Goal: Information Seeking & Learning: Find contact information

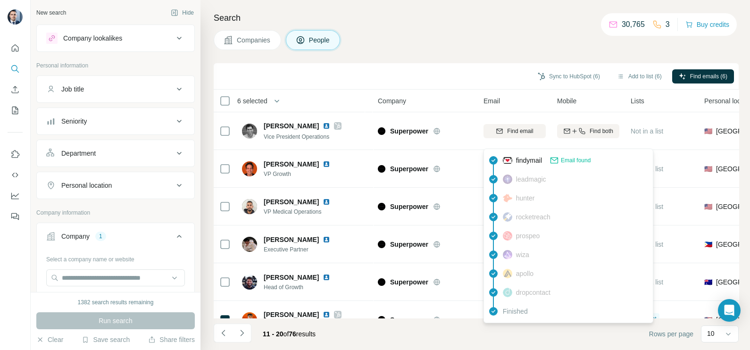
scroll to position [177, 0]
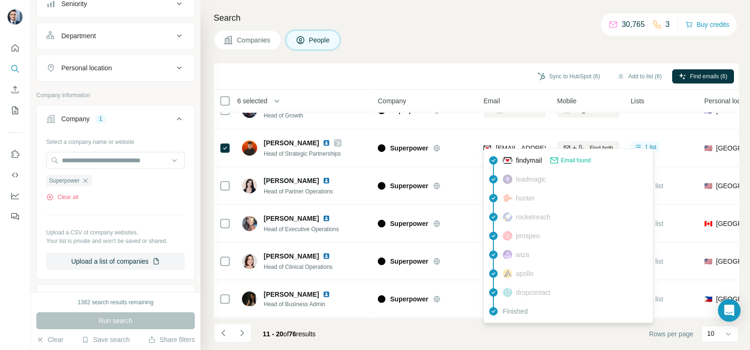
click at [477, 55] on div "Search Companies People Sync to HubSpot (6) Add to list (6) Find emails (6) 6 s…" at bounding box center [474, 175] width 549 height 350
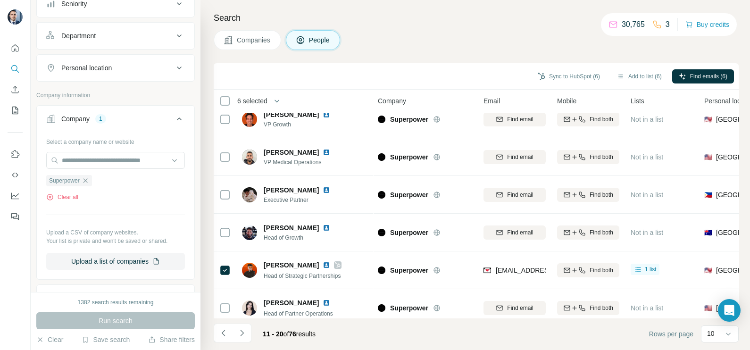
scroll to position [0, 0]
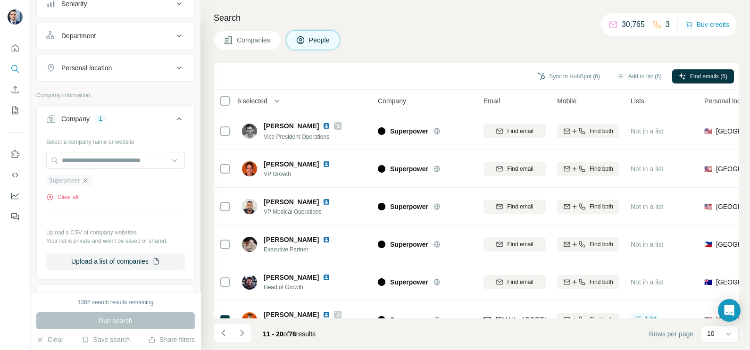
click at [87, 178] on icon "button" at bounding box center [86, 181] width 8 height 8
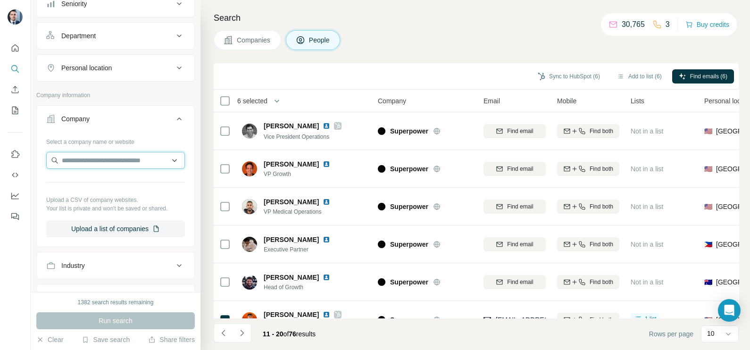
click at [97, 161] on input "text" at bounding box center [115, 160] width 139 height 17
paste input "**********"
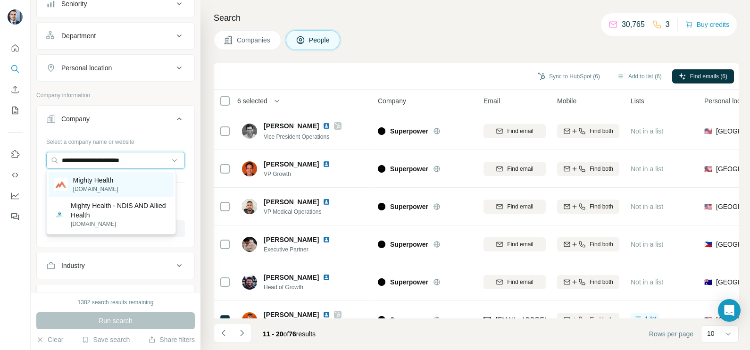
type input "**********"
click at [104, 189] on p "[DOMAIN_NAME]" at bounding box center [95, 189] width 45 height 8
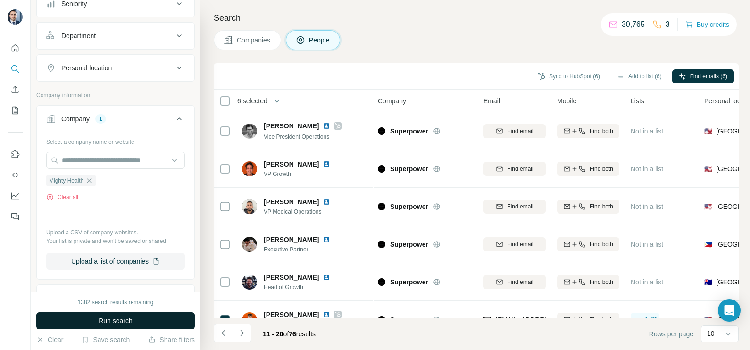
click at [129, 320] on span "Run search" at bounding box center [116, 320] width 34 height 9
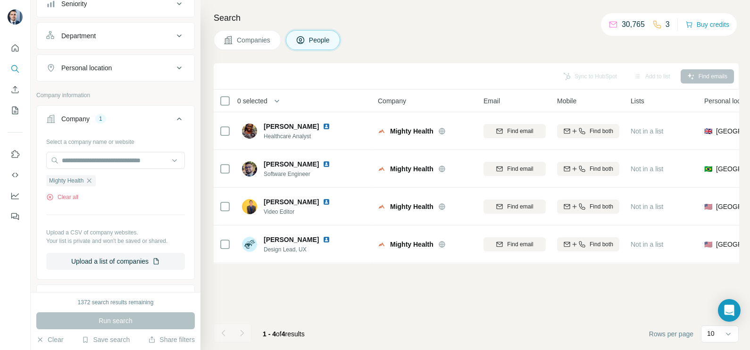
click at [365, 269] on div "Sync to HubSpot Add to list Find emails 0 selected People Company Email Mobile …" at bounding box center [476, 206] width 525 height 287
click at [91, 178] on icon "button" at bounding box center [89, 180] width 4 height 4
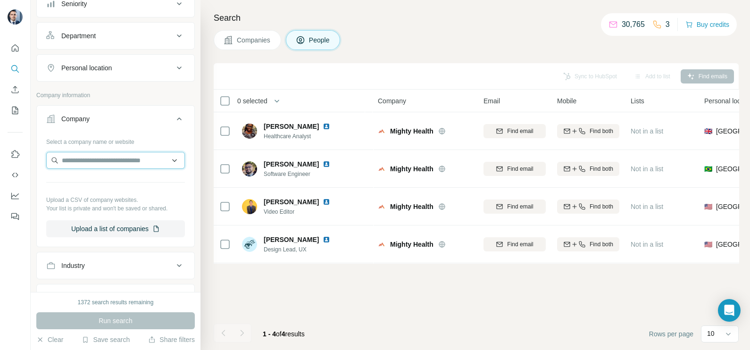
click at [87, 163] on input "text" at bounding box center [115, 160] width 139 height 17
paste input "**********"
type input "**********"
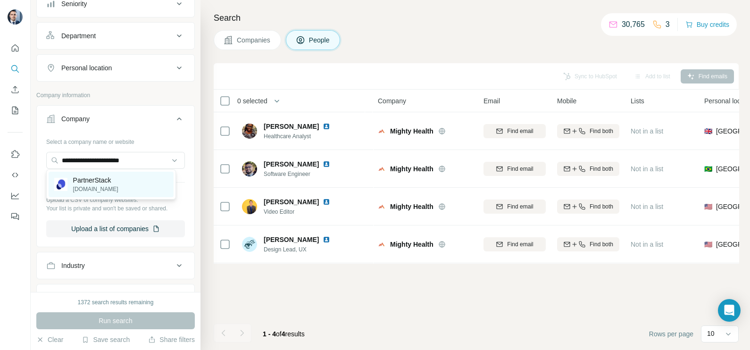
click at [101, 188] on p "[DOMAIN_NAME]" at bounding box center [95, 189] width 45 height 8
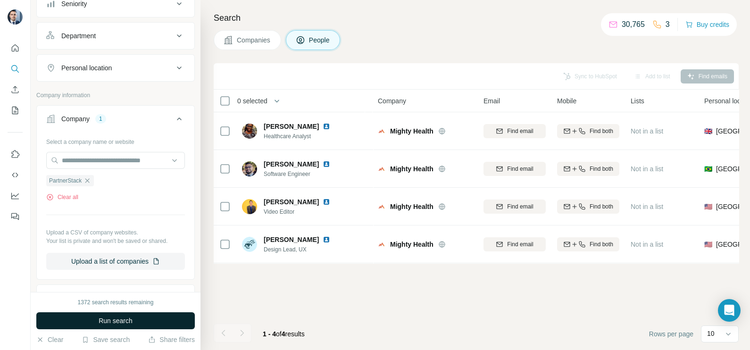
click at [129, 314] on button "Run search" at bounding box center [115, 320] width 158 height 17
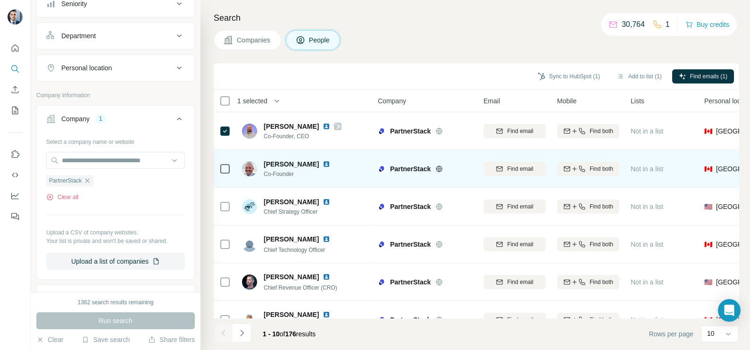
click at [216, 172] on td at bounding box center [225, 169] width 23 height 38
click at [227, 158] on div at bounding box center [224, 169] width 11 height 26
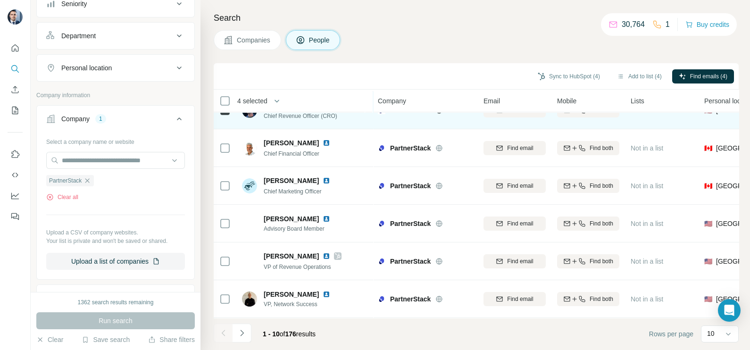
scroll to position [177, 0]
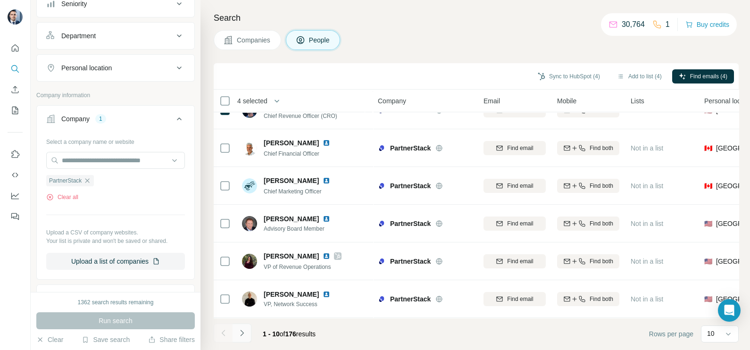
click at [243, 336] on icon "Navigate to next page" at bounding box center [241, 332] width 9 height 9
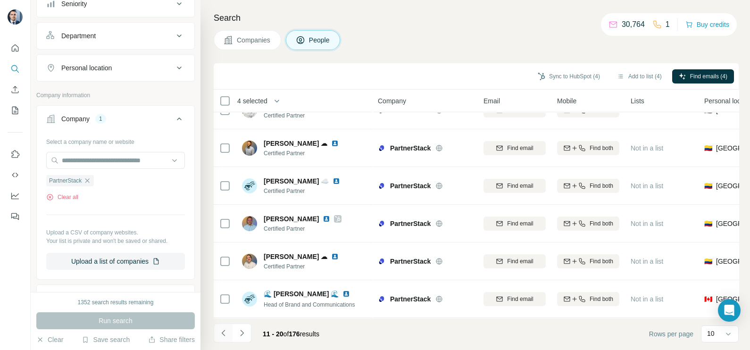
click at [219, 328] on button "Navigate to previous page" at bounding box center [223, 332] width 19 height 19
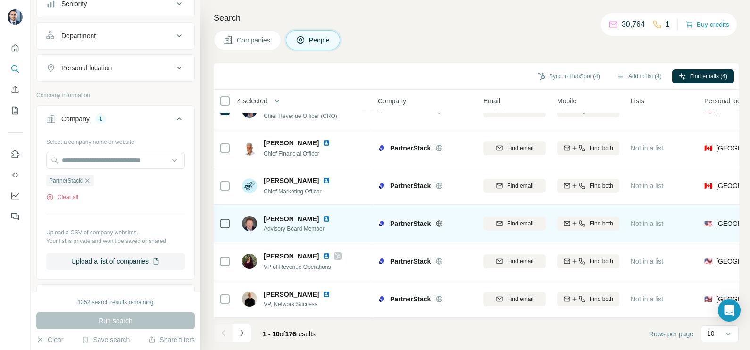
scroll to position [0, 0]
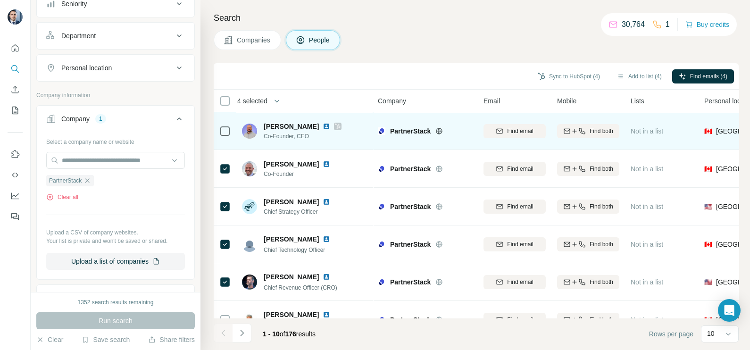
click at [335, 128] on icon at bounding box center [338, 127] width 6 height 8
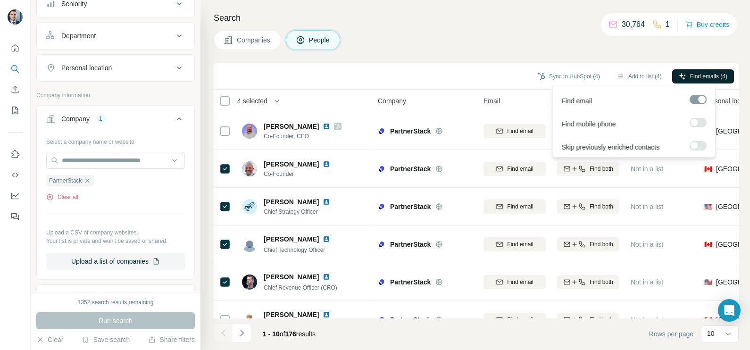
click at [707, 73] on span "Find emails (4)" at bounding box center [708, 76] width 37 height 8
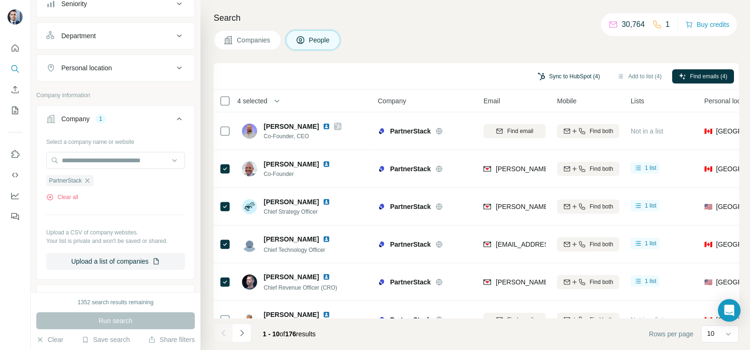
click at [560, 74] on button "Sync to HubSpot (4)" at bounding box center [568, 76] width 75 height 14
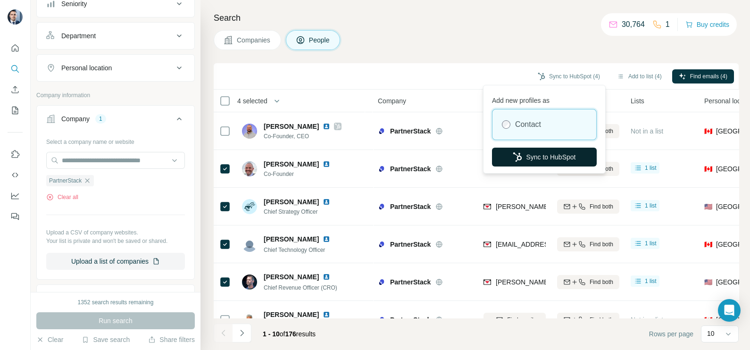
click at [542, 154] on button "Sync to HubSpot" at bounding box center [544, 157] width 105 height 19
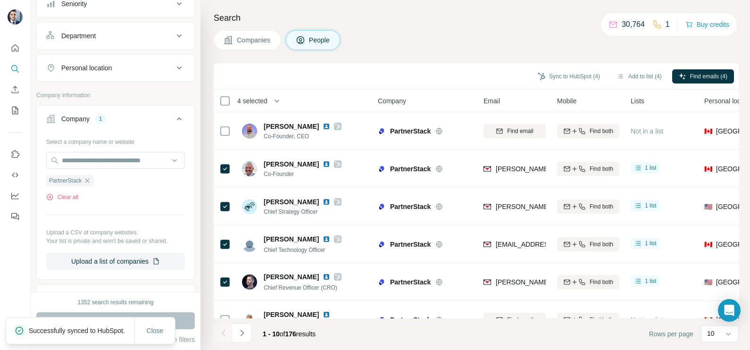
click at [473, 55] on div "Search Companies People Sync to HubSpot (4) Add to list (4) Find emails (4) 4 s…" at bounding box center [474, 175] width 549 height 350
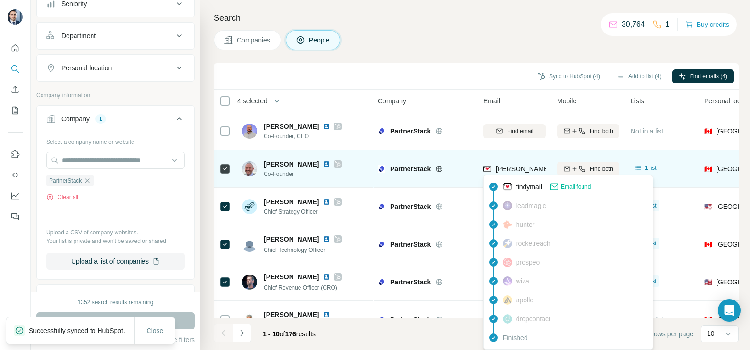
click at [519, 168] on span "[PERSON_NAME][EMAIL_ADDRESS][PERSON_NAME][DOMAIN_NAME]" at bounding box center [605, 169] width 221 height 8
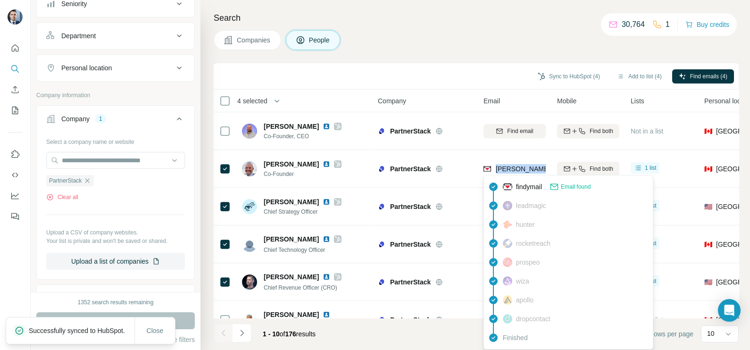
copy tr "[PERSON_NAME][EMAIL_ADDRESS][PERSON_NAME][DOMAIN_NAME]"
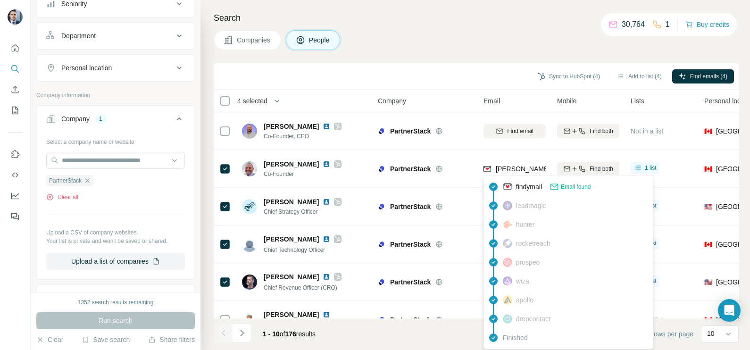
click at [472, 92] on th "Company" at bounding box center [425, 101] width 106 height 23
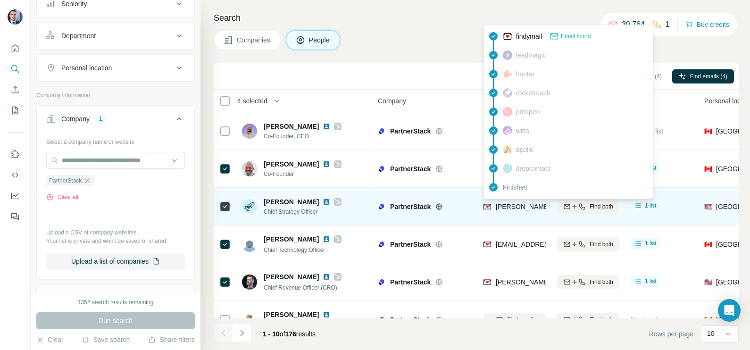
click at [516, 212] on div "[PERSON_NAME][EMAIL_ADDRESS][PERSON_NAME][DOMAIN_NAME]" at bounding box center [595, 207] width 225 height 11
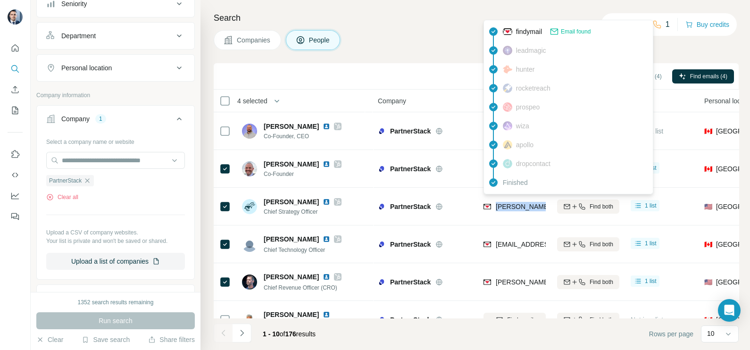
copy tr "[PERSON_NAME][EMAIL_ADDRESS][PERSON_NAME][DOMAIN_NAME]"
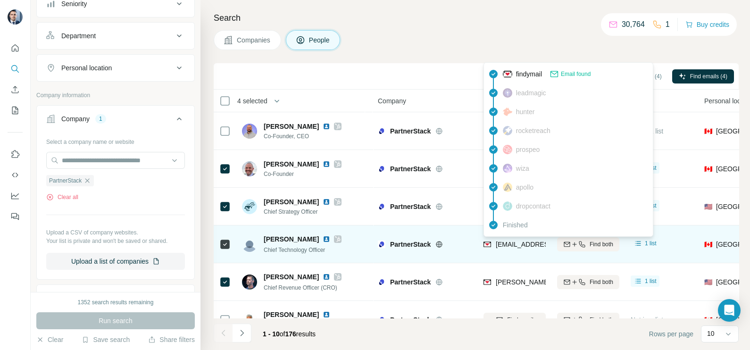
click at [519, 246] on span "[EMAIL_ADDRESS][PERSON_NAME][DOMAIN_NAME]" at bounding box center [578, 244] width 166 height 8
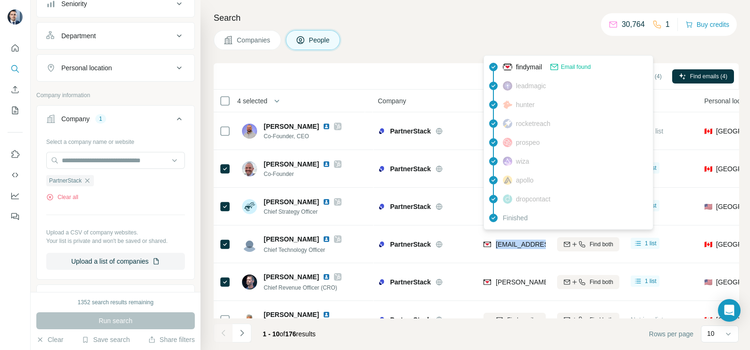
copy tr "[EMAIL_ADDRESS][PERSON_NAME][DOMAIN_NAME]"
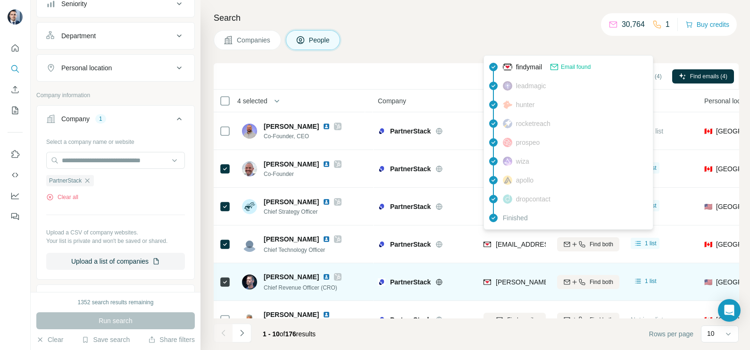
click at [514, 282] on span "[PERSON_NAME][EMAIL_ADDRESS][DOMAIN_NAME]" at bounding box center [578, 282] width 166 height 8
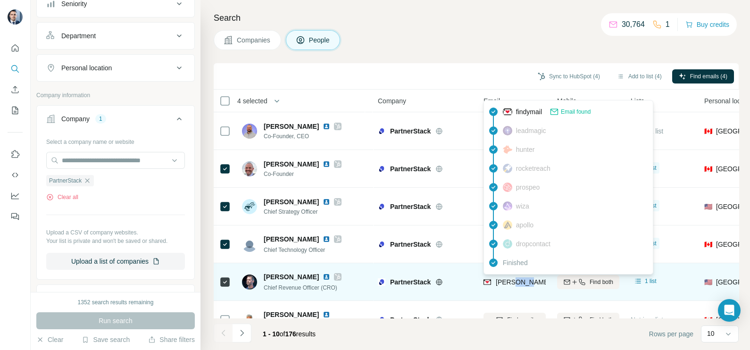
click at [514, 282] on span "[PERSON_NAME][EMAIL_ADDRESS][DOMAIN_NAME]" at bounding box center [578, 282] width 166 height 8
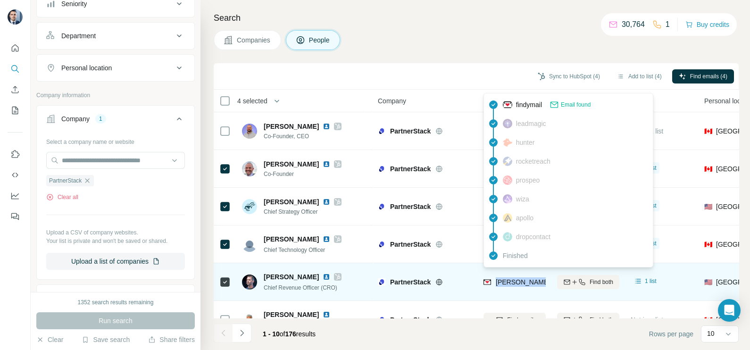
click at [514, 282] on span "[PERSON_NAME][EMAIL_ADDRESS][DOMAIN_NAME]" at bounding box center [578, 282] width 166 height 8
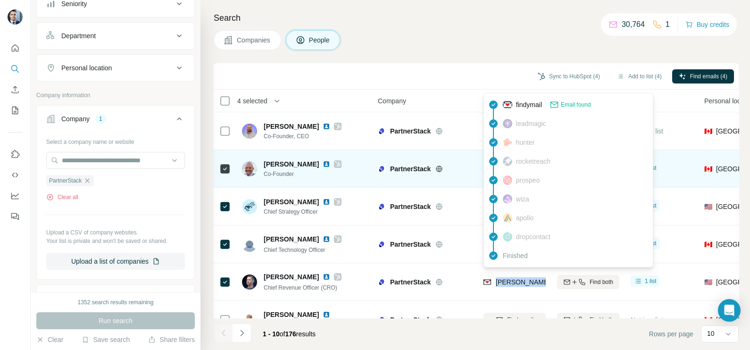
copy tr "[PERSON_NAME][EMAIL_ADDRESS][DOMAIN_NAME]"
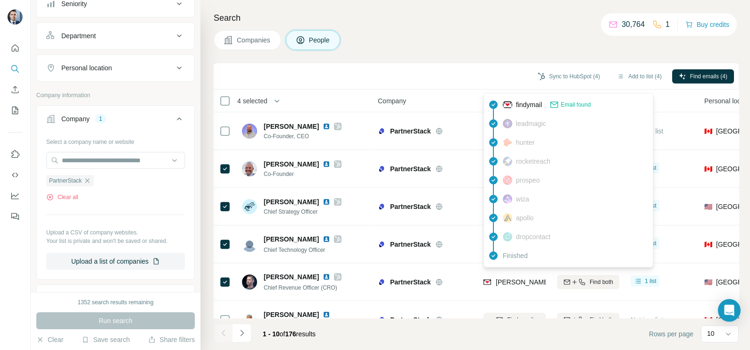
click at [467, 61] on div "Search Companies People Sync to HubSpot (4) Add to list (4) Find emails (4) 4 s…" at bounding box center [474, 175] width 549 height 350
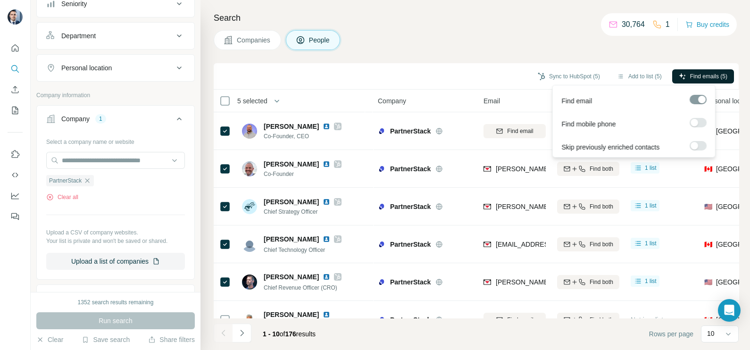
click at [685, 75] on button "Find emails (5)" at bounding box center [703, 76] width 62 height 14
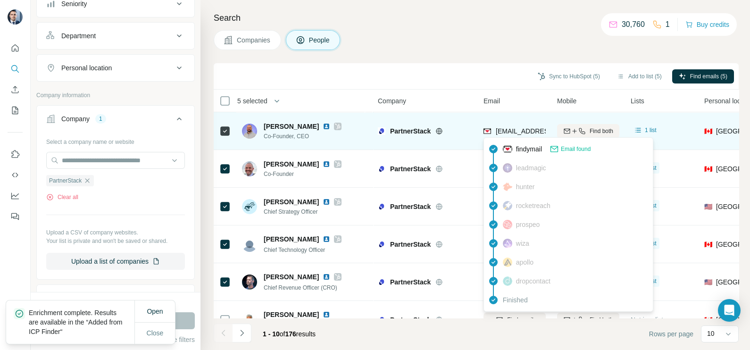
click at [519, 134] on span "[EMAIL_ADDRESS][DOMAIN_NAME]" at bounding box center [551, 131] width 112 height 8
copy tr "[EMAIL_ADDRESS][DOMAIN_NAME]"
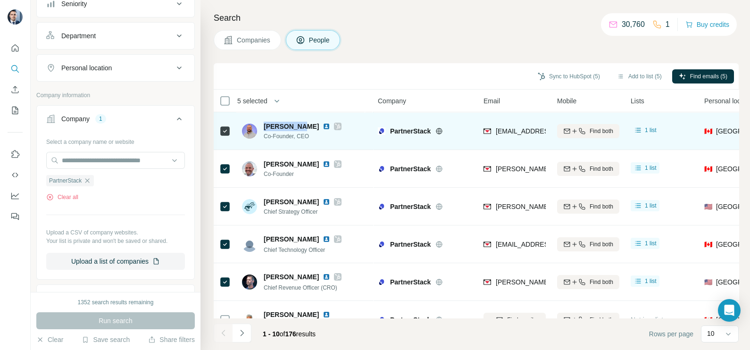
drag, startPoint x: 299, startPoint y: 124, endPoint x: 262, endPoint y: 124, distance: 37.7
click at [262, 124] on div "[PERSON_NAME] Co-Founder, CEO" at bounding box center [291, 131] width 99 height 19
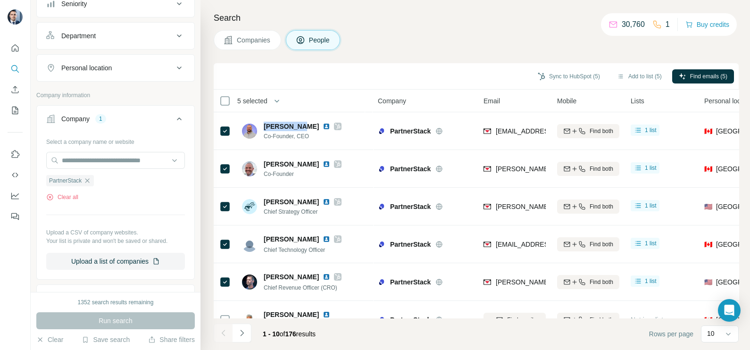
copy span "[PERSON_NAME]"
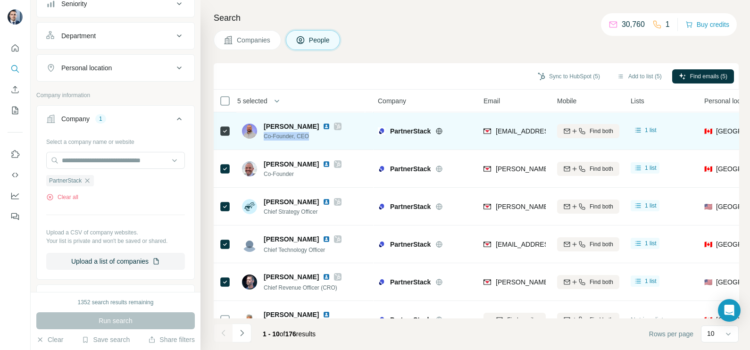
drag, startPoint x: 312, startPoint y: 137, endPoint x: 264, endPoint y: 141, distance: 47.8
click at [264, 141] on div "[PERSON_NAME] Co-Founder, CEO" at bounding box center [304, 131] width 125 height 26
copy span "Co-Founder, CEO"
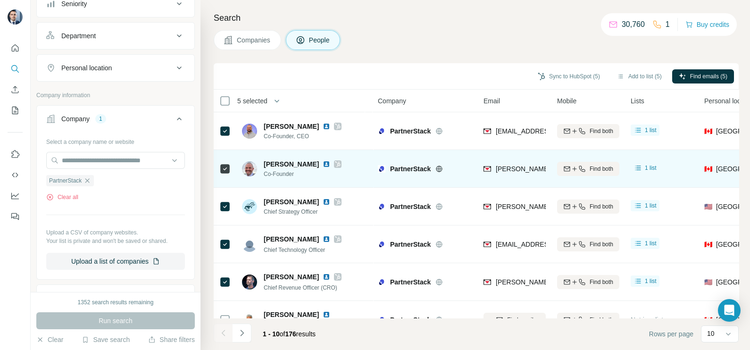
click at [231, 169] on td at bounding box center [225, 169] width 23 height 38
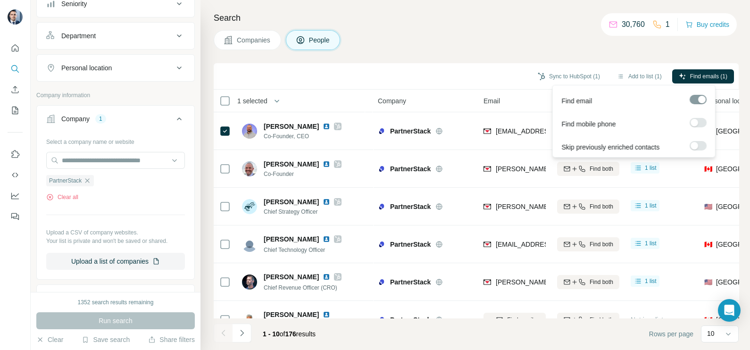
click at [701, 121] on label at bounding box center [697, 122] width 17 height 9
click at [706, 73] on span "Find emails & mobiles (1)" at bounding box center [695, 76] width 64 height 8
click at [420, 68] on div "Sync to HubSpot (1) Add to list (1) Find emails & mobiles (1)" at bounding box center [475, 76] width 515 height 16
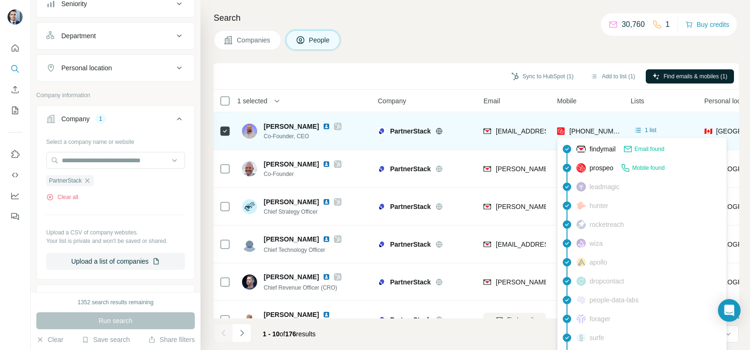
click at [593, 131] on span "[PHONE_NUMBER]" at bounding box center [598, 131] width 59 height 8
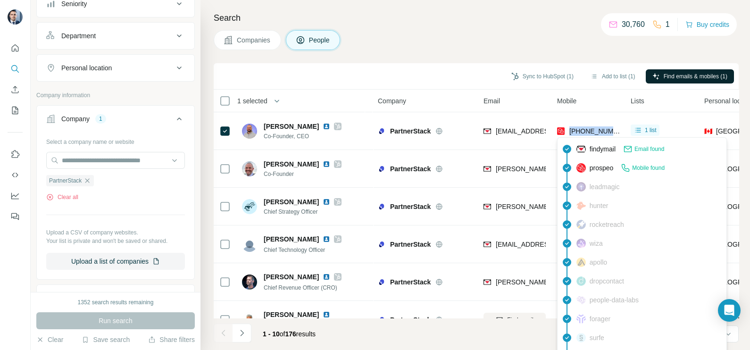
copy tr "[PHONE_NUMBER]"
click at [90, 177] on icon "button" at bounding box center [87, 181] width 8 height 8
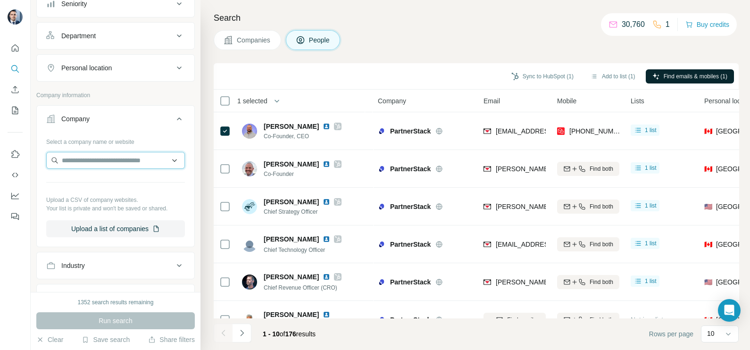
click at [98, 160] on input "text" at bounding box center [115, 160] width 139 height 17
paste input "**********"
type input "**********"
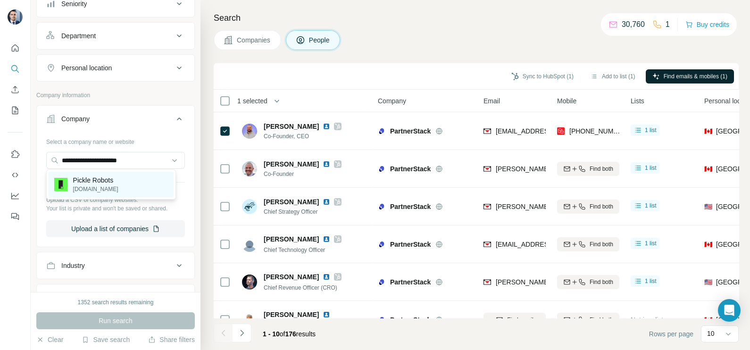
click at [99, 186] on p "[DOMAIN_NAME]" at bounding box center [95, 189] width 45 height 8
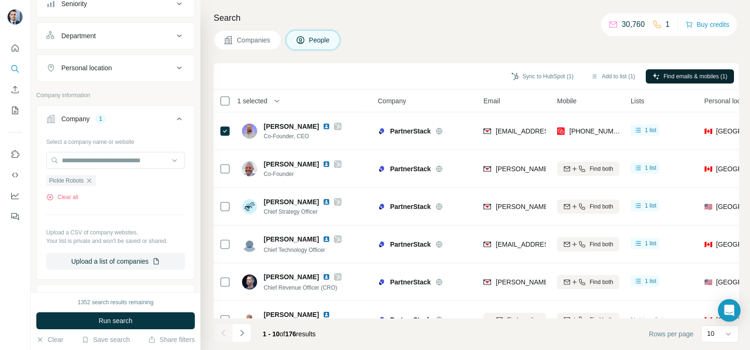
click at [151, 330] on div "1352 search results remaining Run search Clear Save search Share filters" at bounding box center [116, 321] width 170 height 58
click at [139, 324] on button "Run search" at bounding box center [115, 320] width 158 height 17
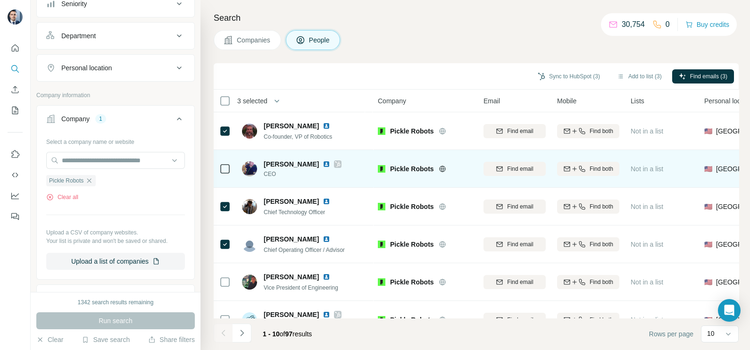
click at [335, 164] on icon at bounding box center [338, 164] width 6 height 8
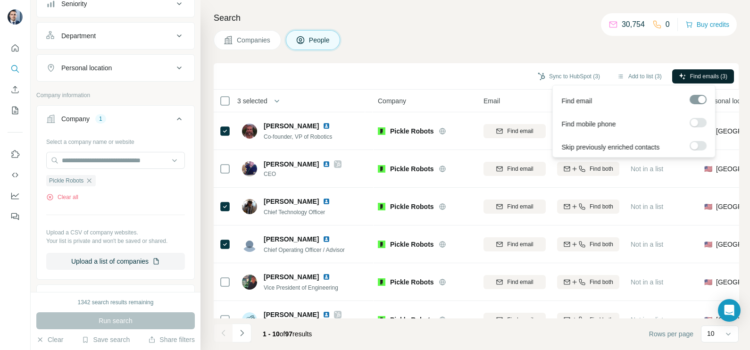
click at [690, 77] on span "Find emails (3)" at bounding box center [708, 76] width 37 height 8
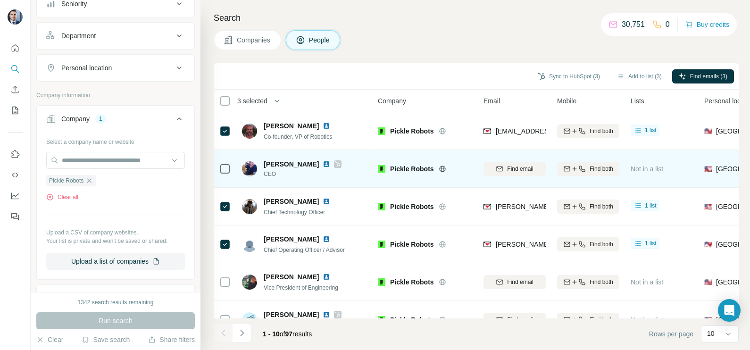
click at [385, 164] on div "Pickle Robots" at bounding box center [425, 168] width 94 height 9
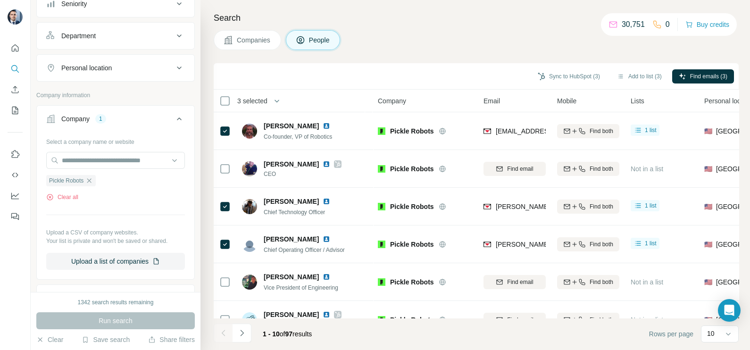
drag, startPoint x: 385, startPoint y: 163, endPoint x: 456, endPoint y: 107, distance: 90.9
click at [456, 107] on th "Company" at bounding box center [425, 101] width 106 height 23
